Goal: Browse casually: Explore the website without a specific task or goal

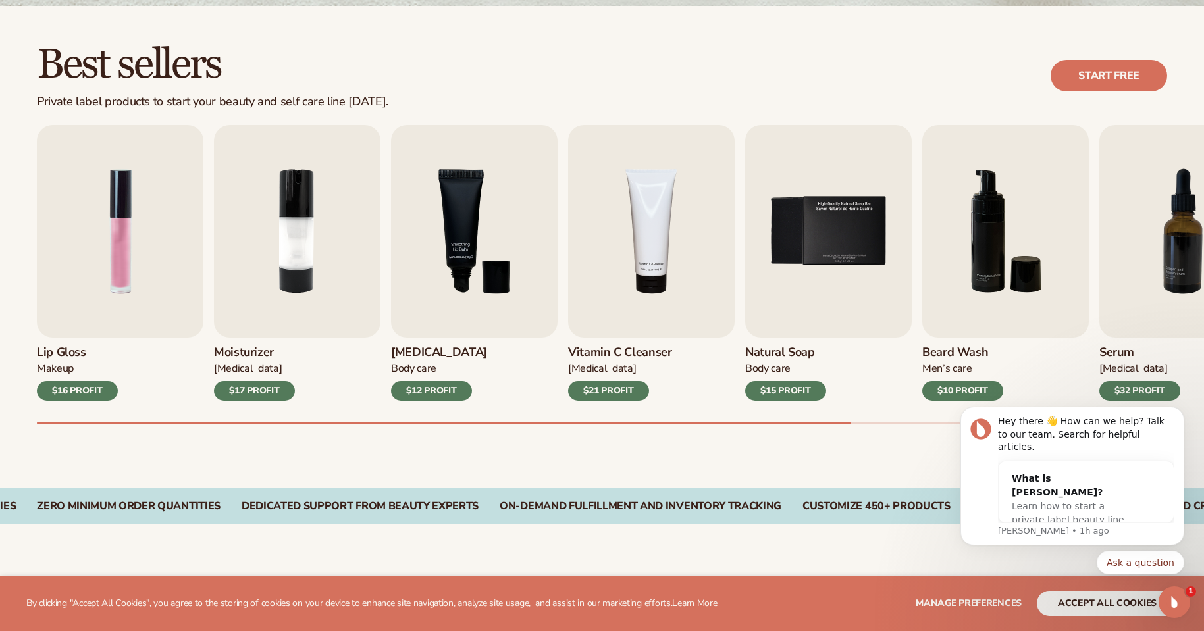
scroll to position [391, 0]
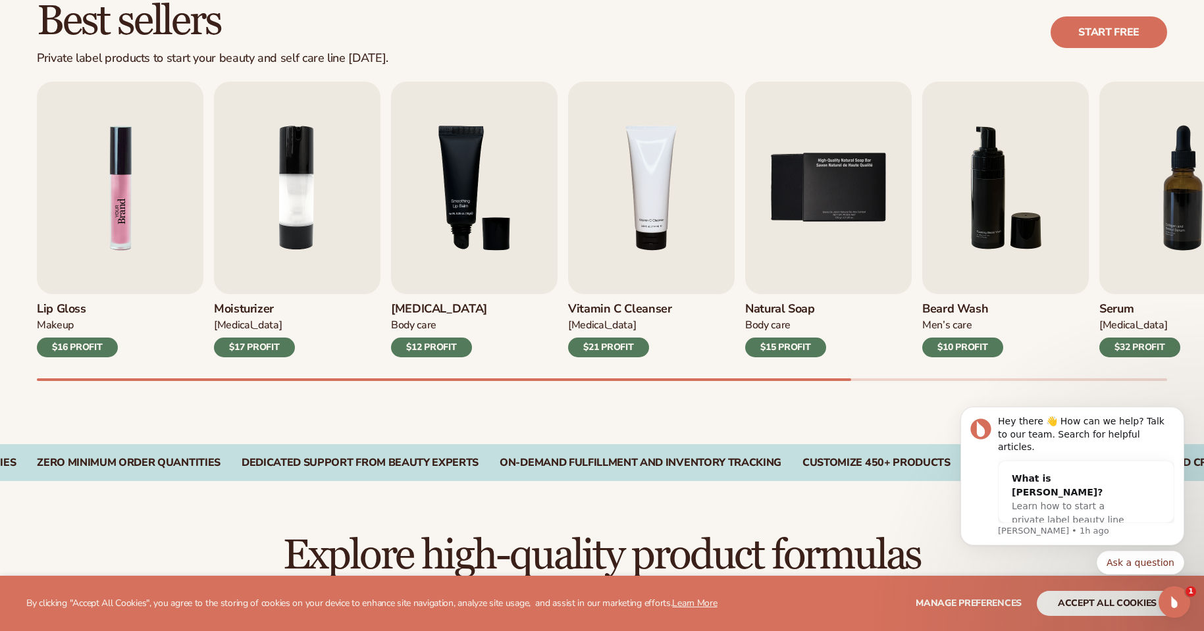
click at [128, 174] on img "1 / 9" at bounding box center [120, 188] width 167 height 213
click at [76, 351] on div "$16 PROFIT" at bounding box center [77, 348] width 81 height 20
click at [163, 215] on img "1 / 9" at bounding box center [120, 188] width 167 height 213
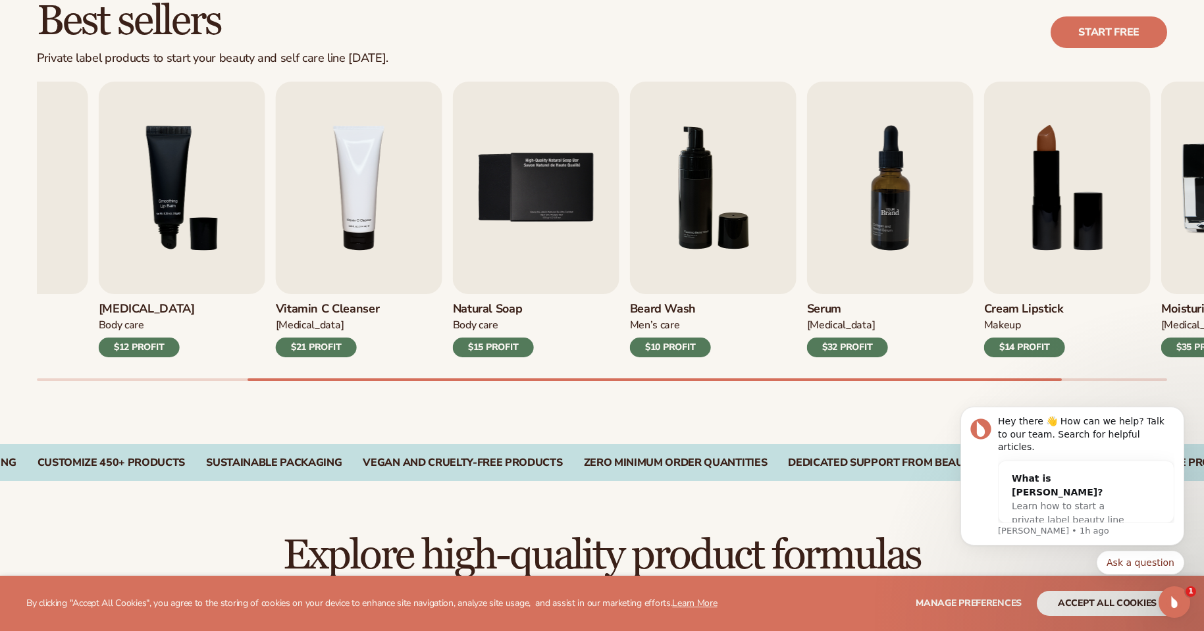
click at [914, 235] on img "7 / 9" at bounding box center [890, 188] width 167 height 213
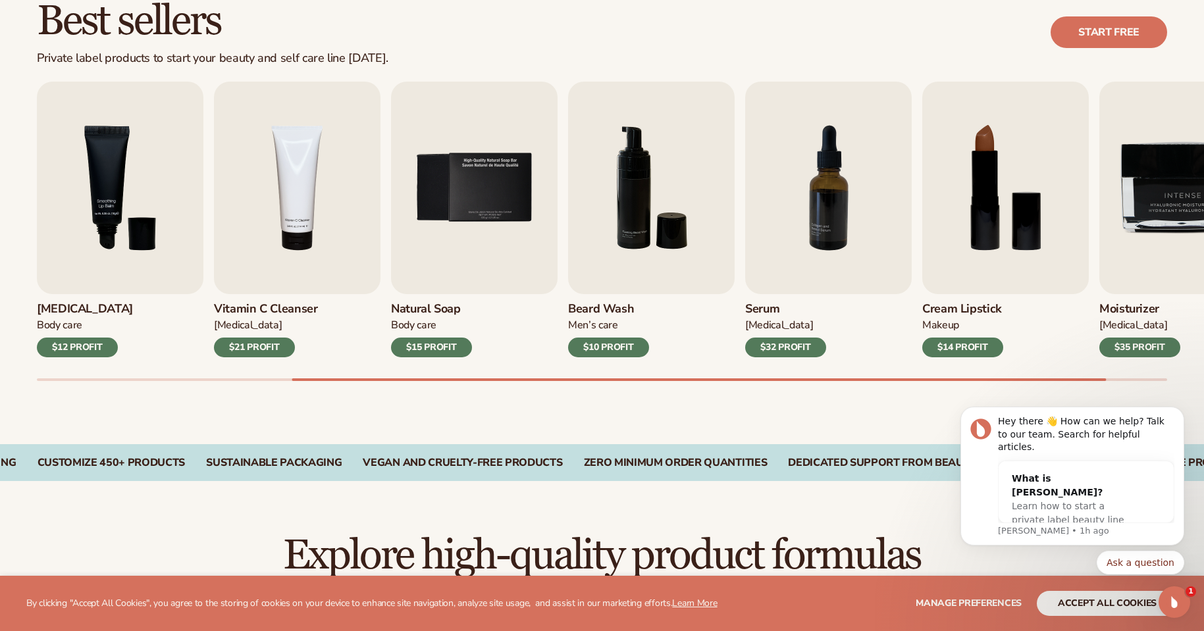
click at [800, 351] on div "$32 PROFIT" at bounding box center [785, 348] width 81 height 20
click at [830, 234] on img "7 / 9" at bounding box center [828, 188] width 167 height 213
click at [810, 277] on img "7 / 9" at bounding box center [828, 188] width 167 height 213
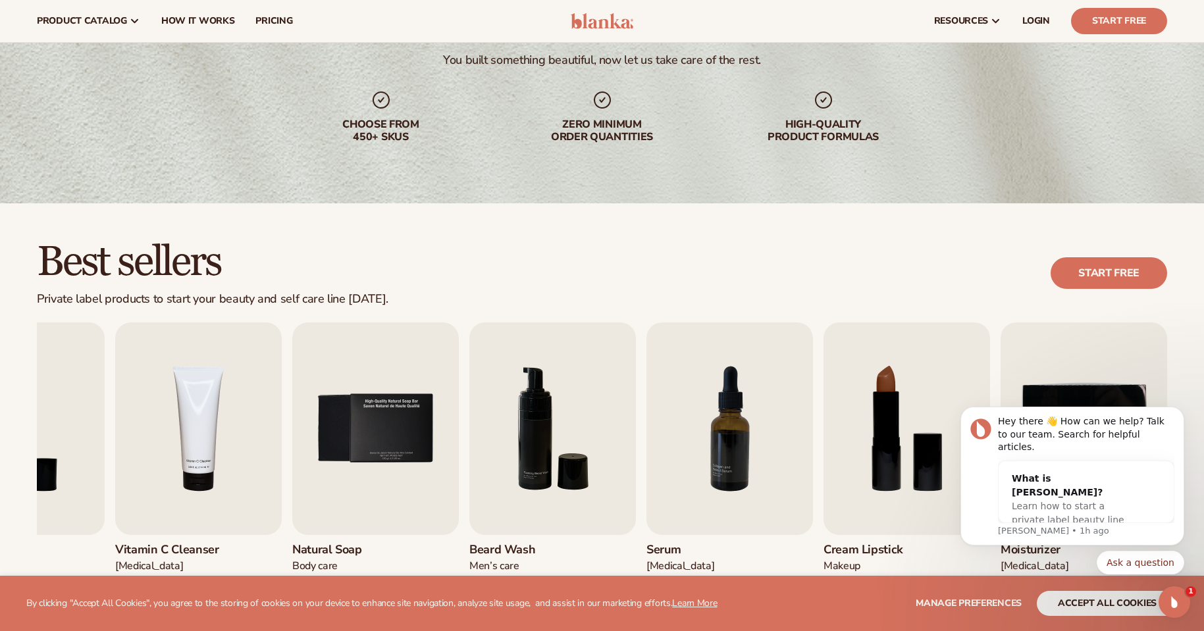
scroll to position [0, 0]
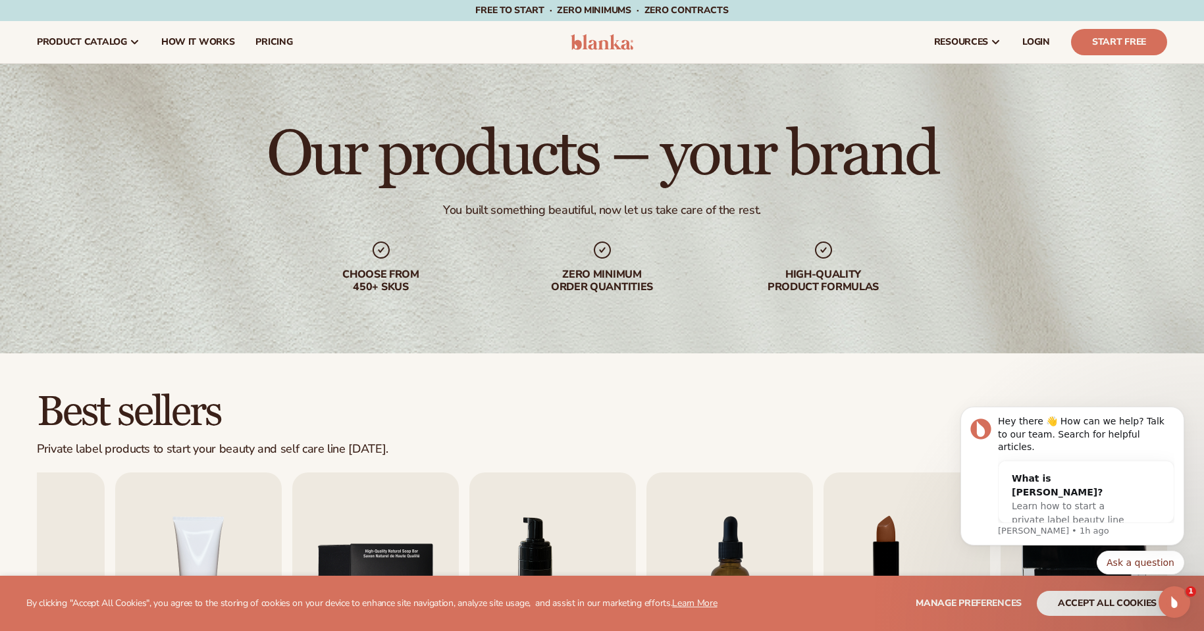
click at [1204, 82] on div "Our products – your brand You built something beautiful, now let us take care o…" at bounding box center [602, 209] width 1204 height 290
drag, startPoint x: 1002, startPoint y: 2, endPoint x: 685, endPoint y: 427, distance: 530.7
click at [685, 427] on div "Best sellers Private label products to start your beauty and self care line [DA…" at bounding box center [602, 423] width 1131 height 67
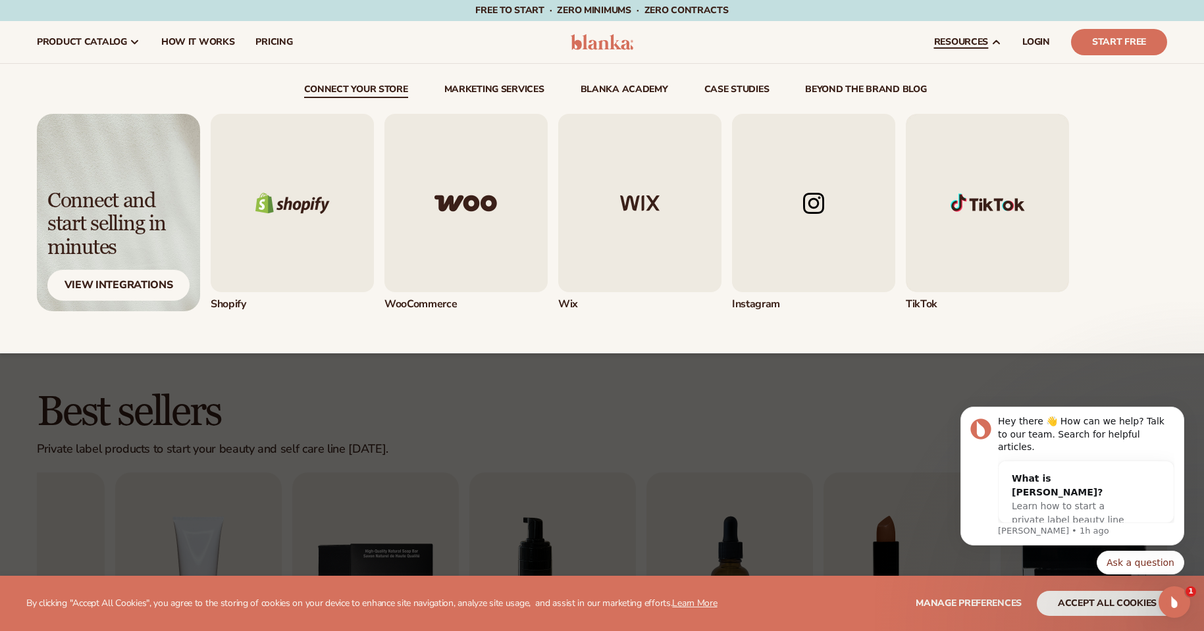
click at [817, 210] on img "4 / 5" at bounding box center [813, 203] width 163 height 178
